Goal: Use online tool/utility: Utilize a website feature to perform a specific function

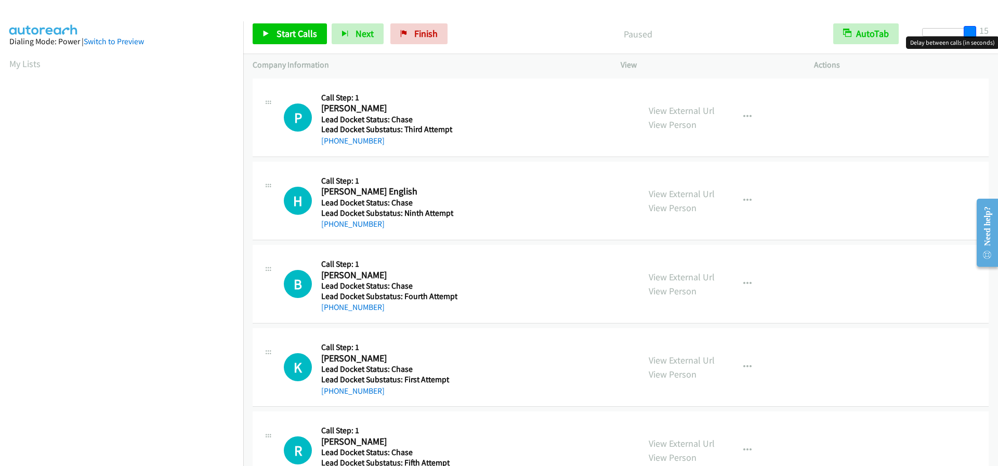
drag, startPoint x: 926, startPoint y: 30, endPoint x: 981, endPoint y: 29, distance: 55.6
click at [981, 29] on div "Start Calls Pause Next Finish Paused AutoTab AutoTab 15" at bounding box center [620, 34] width 755 height 40
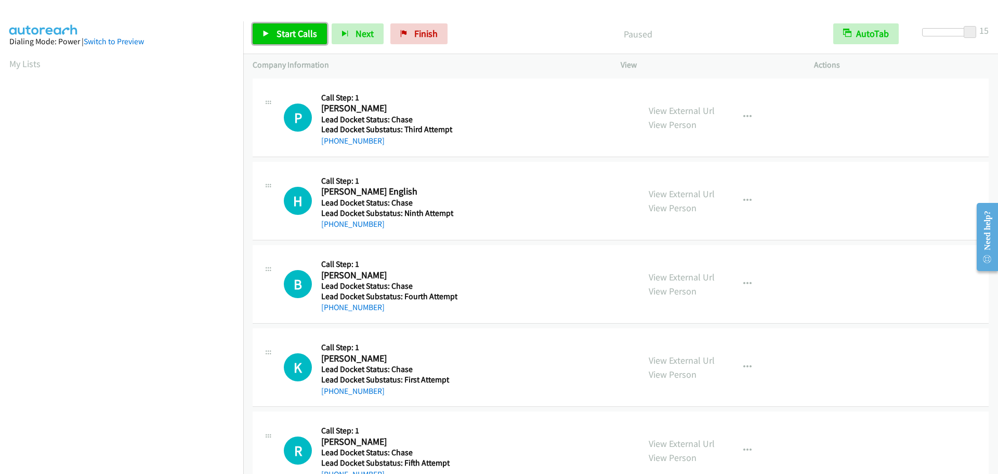
click at [290, 33] on span "Start Calls" at bounding box center [297, 34] width 41 height 12
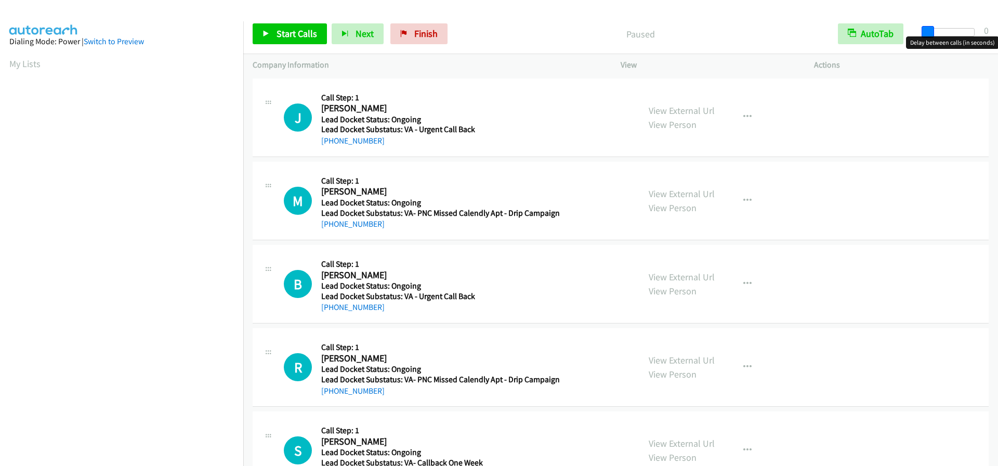
drag, startPoint x: 925, startPoint y: 33, endPoint x: 1021, endPoint y: 32, distance: 96.2
click at [997, 32] on html "Start Calls Pause Next Finish Paused AutoTab AutoTab 0 Company Information Info…" at bounding box center [499, 24] width 998 height 49
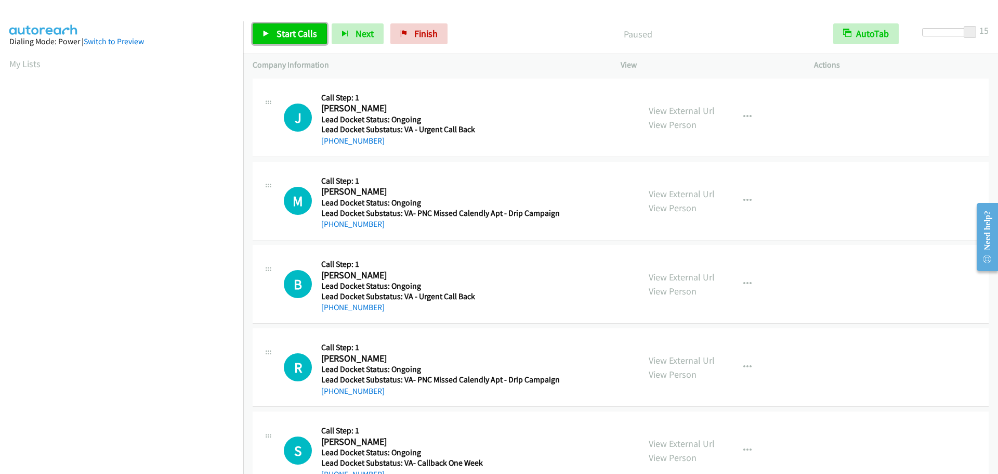
click at [288, 32] on span "Start Calls" at bounding box center [297, 34] width 41 height 12
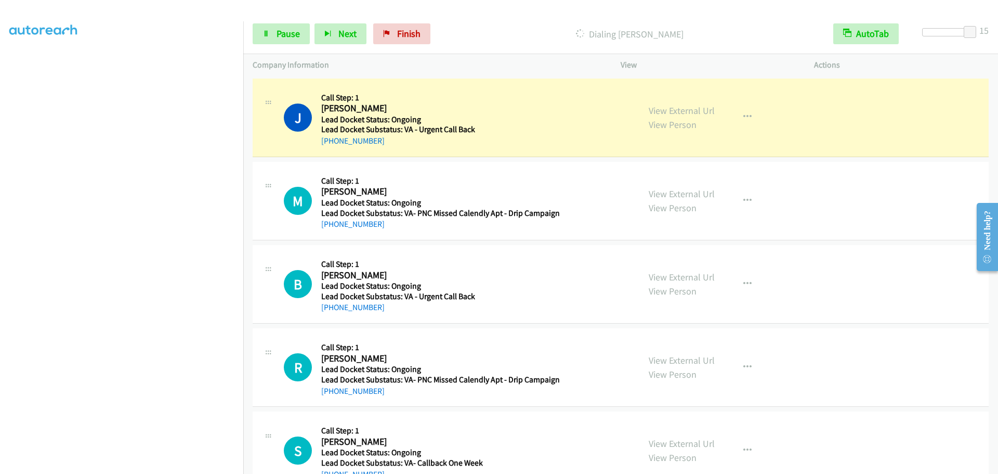
scroll to position [109, 0]
